Goal: Find specific page/section: Find specific page/section

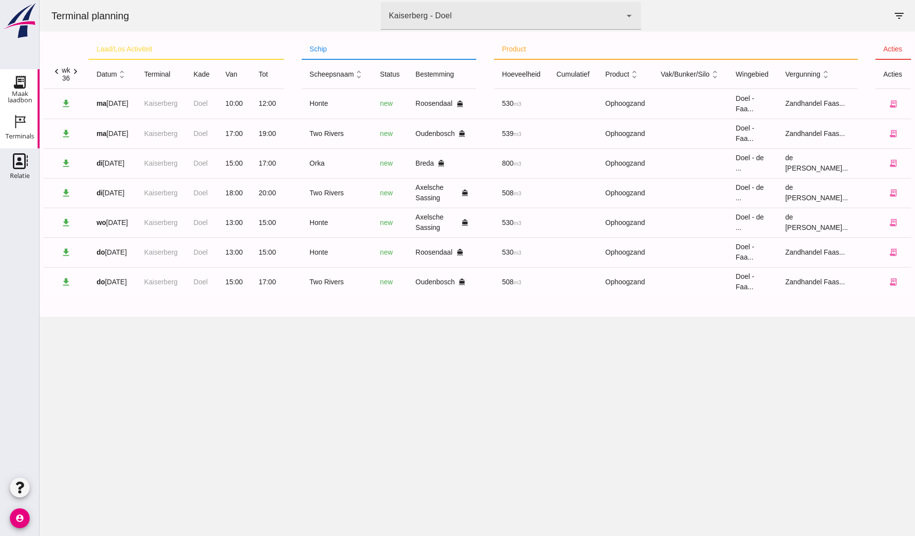
click at [27, 80] on icon "Maak laadbon" at bounding box center [20, 82] width 16 height 16
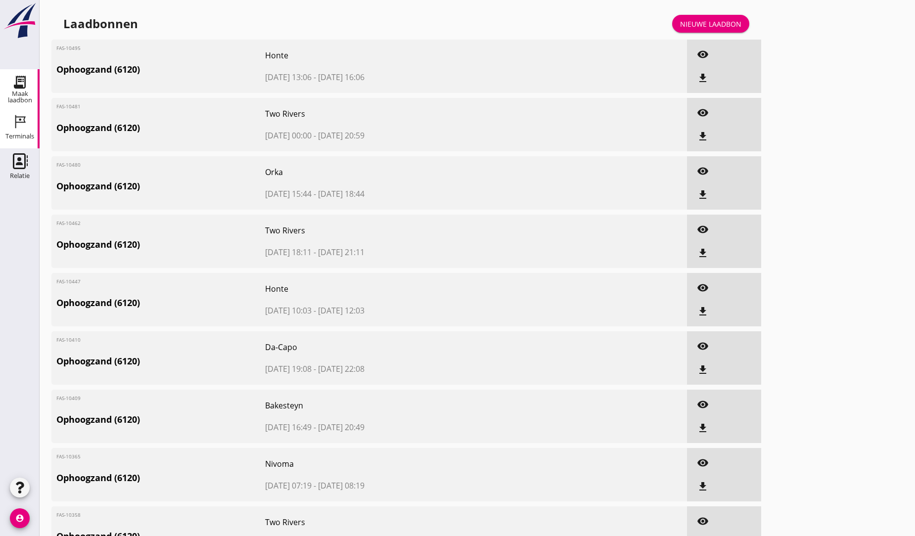
click at [14, 129] on icon "Terminals" at bounding box center [20, 122] width 16 height 16
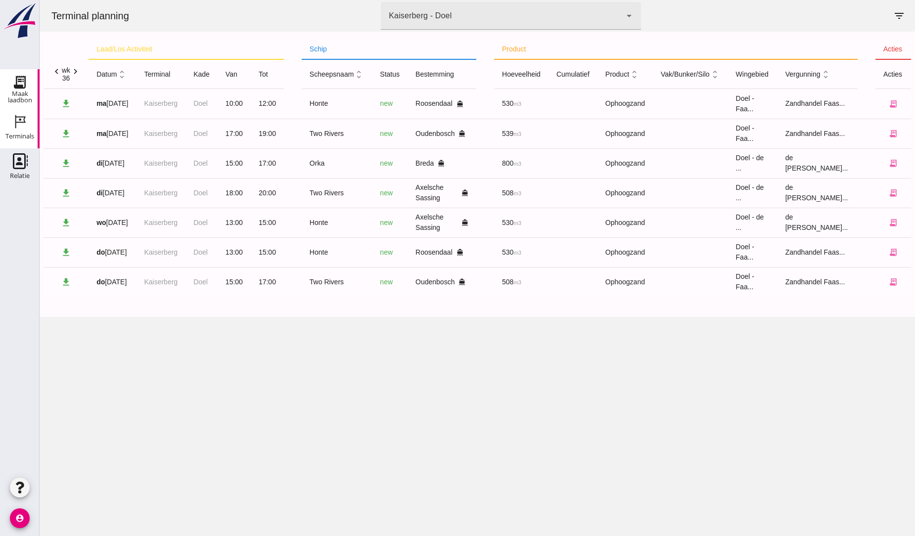
click at [16, 86] on use at bounding box center [20, 82] width 16 height 16
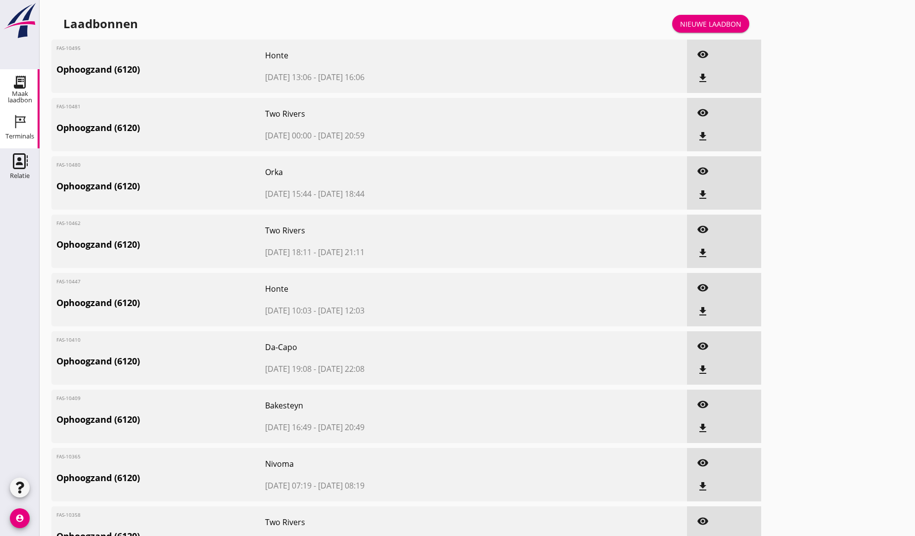
click at [22, 116] on icon "Terminals" at bounding box center [20, 122] width 16 height 16
